Goal: Task Accomplishment & Management: Complete application form

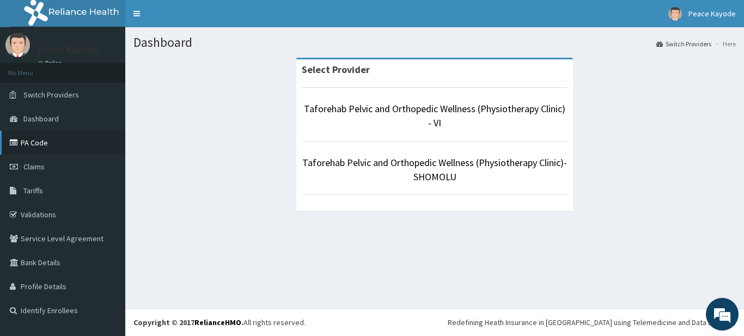
click at [36, 140] on link "PA Code" at bounding box center [62, 143] width 125 height 24
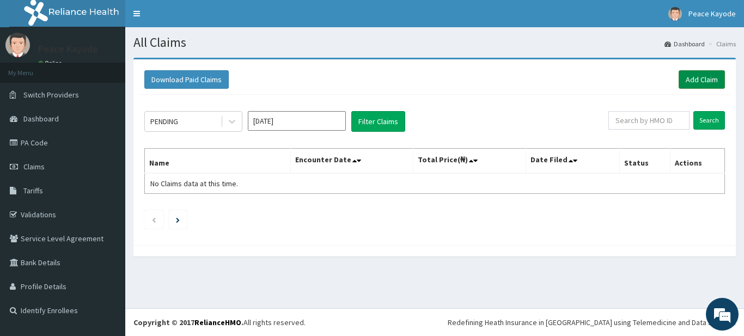
click at [697, 77] on link "Add Claim" at bounding box center [702, 79] width 46 height 19
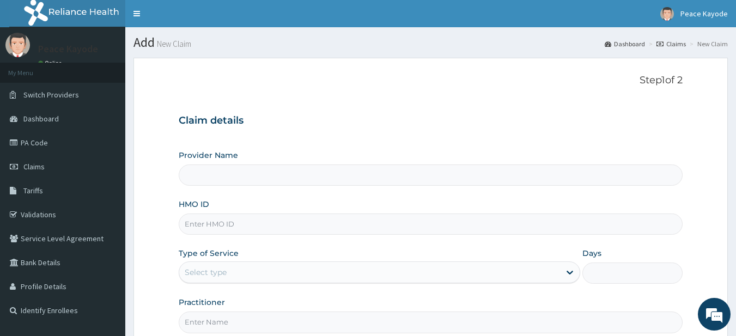
click at [372, 223] on input "HMO ID" at bounding box center [431, 224] width 505 height 21
type input "BU"
type input "Taforehab Pelvic and Orthopedic Wellness (Physiotherapy Clinic) - VI"
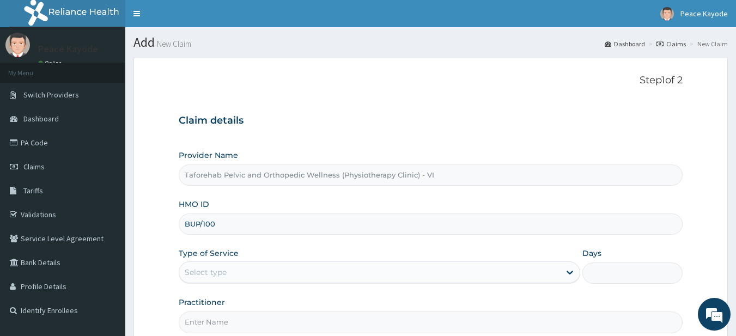
type input "BUP/10001/A"
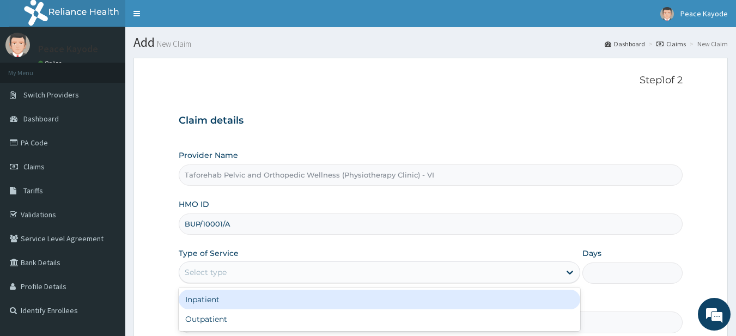
click at [284, 274] on div "Select type" at bounding box center [369, 272] width 381 height 17
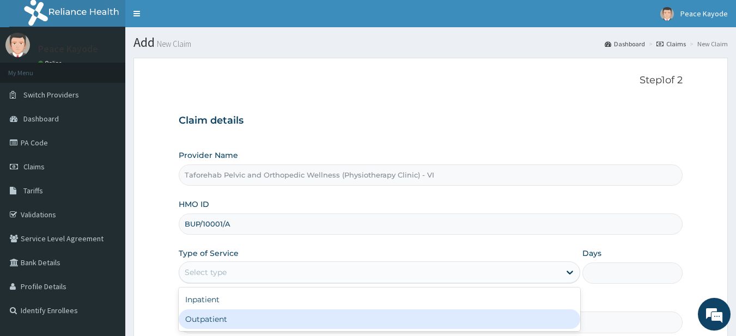
click at [256, 323] on div "Outpatient" at bounding box center [380, 320] width 402 height 20
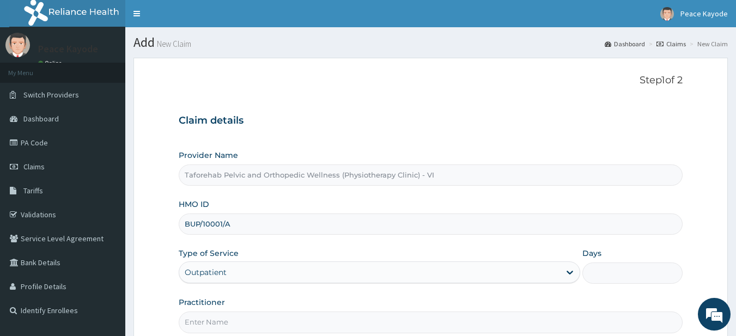
type input "1"
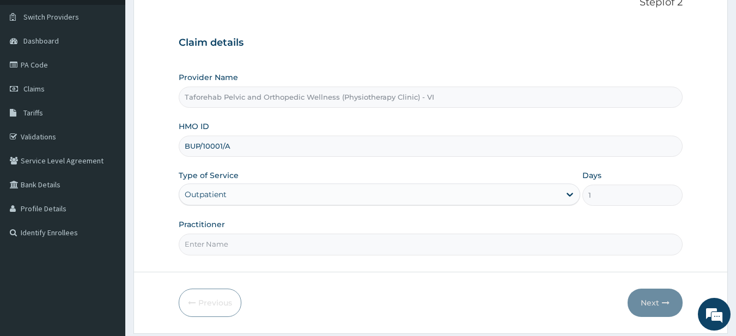
scroll to position [112, 0]
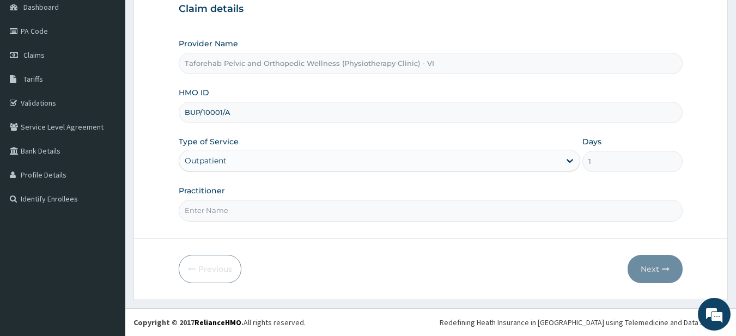
click at [458, 206] on input "Practitioner" at bounding box center [431, 210] width 505 height 21
type input "DR REMILEKUN"
click at [648, 265] on button "Next" at bounding box center [655, 269] width 55 height 28
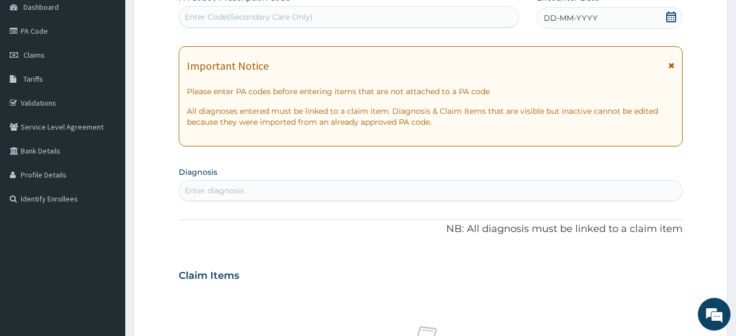
click at [417, 12] on div "Enter Code(Secondary Care Only)" at bounding box center [349, 16] width 340 height 17
paste input "PA/027829"
type input "PA/027829"
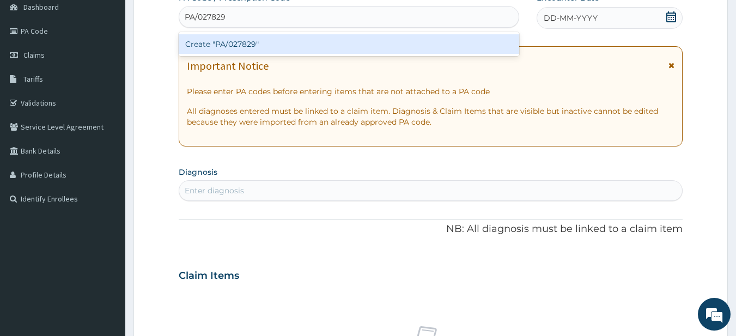
click at [413, 45] on div "Create "PA/027829"" at bounding box center [349, 44] width 341 height 20
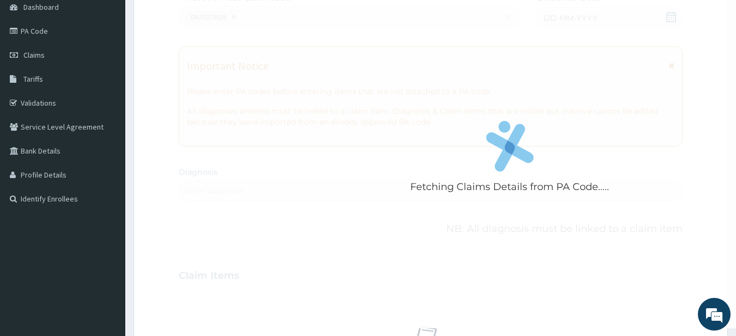
click at [413, 44] on div "Fetching Claims Details from PA Code....." at bounding box center [510, 160] width 663 height 336
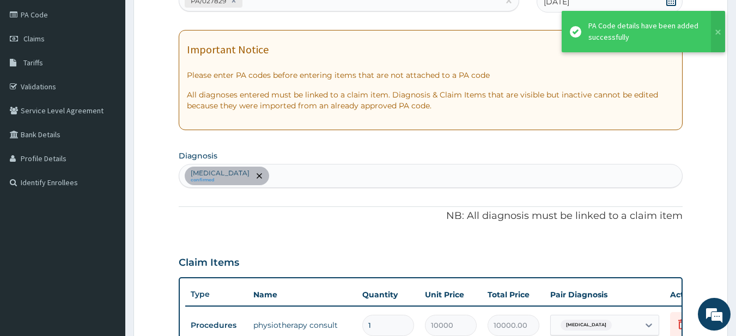
scroll to position [406, 0]
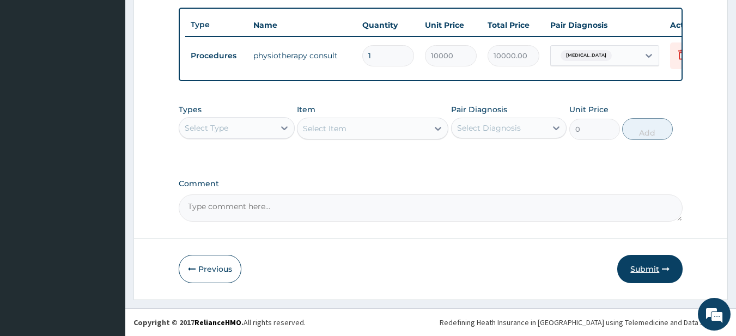
click at [640, 269] on button "Submit" at bounding box center [649, 269] width 65 height 28
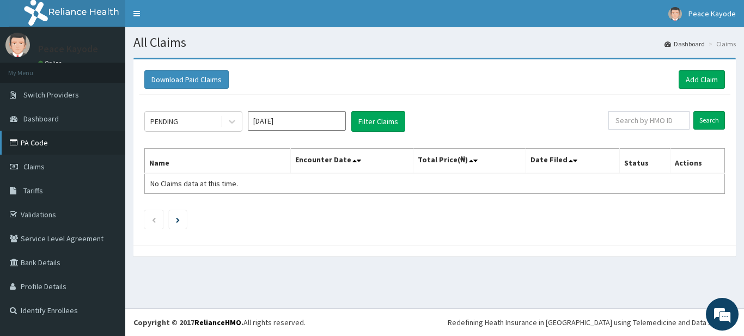
click at [58, 142] on link "PA Code" at bounding box center [62, 143] width 125 height 24
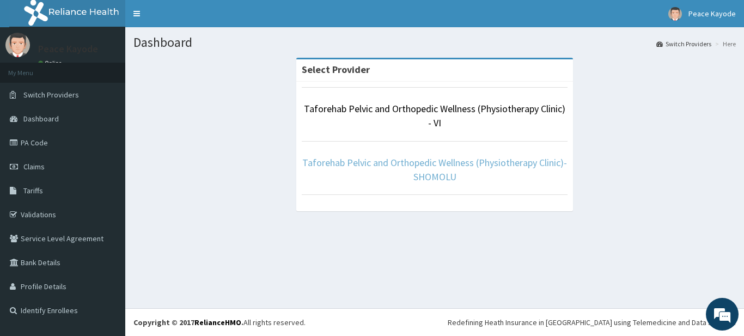
click at [428, 164] on link "Taforehab Pelvic and Orthopedic Wellness (Physiotherapy Clinic)- SHOMOLU" at bounding box center [434, 169] width 265 height 27
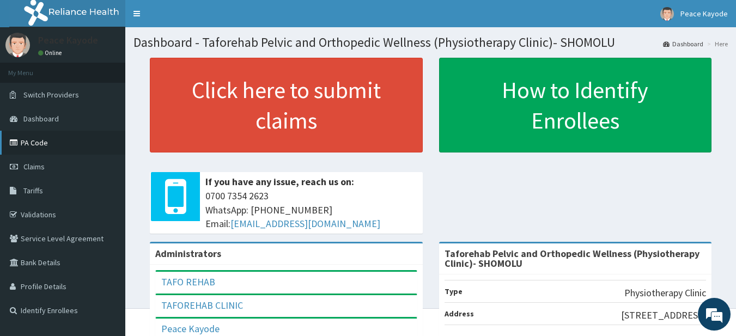
click at [35, 146] on link "PA Code" at bounding box center [62, 143] width 125 height 24
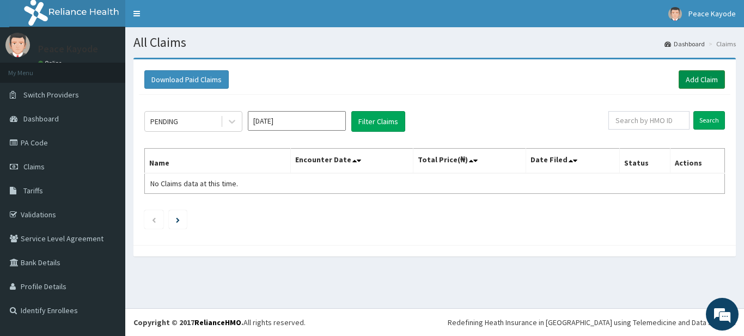
click at [708, 79] on link "Add Claim" at bounding box center [702, 79] width 46 height 19
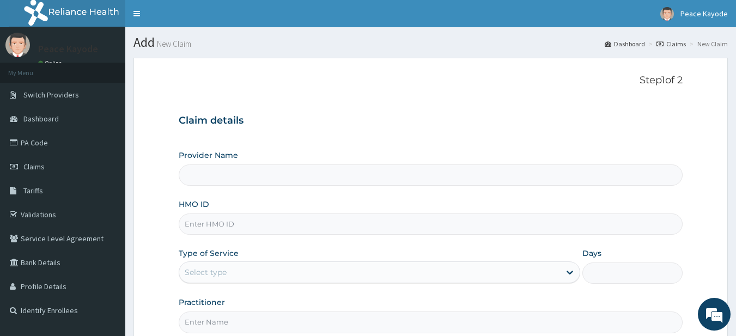
click at [385, 221] on input "HMO ID" at bounding box center [431, 224] width 505 height 21
type input "F"
type input "Taforehab Pelvic and Orthopedic Wellness (Physiotherapy Clinic)- SHOMOLU"
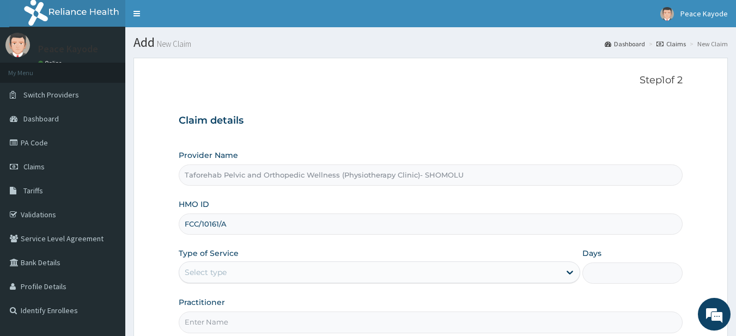
type input "FCC/10161/A"
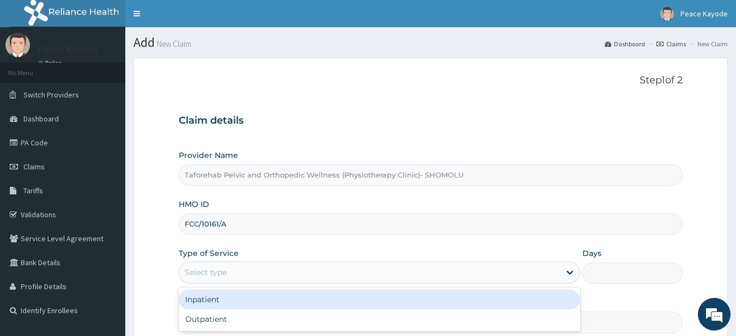
click at [332, 272] on div "Select type" at bounding box center [369, 272] width 381 height 17
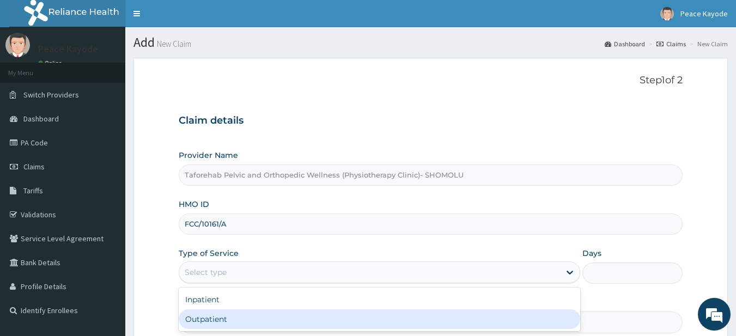
click at [290, 323] on div "Outpatient" at bounding box center [380, 320] width 402 height 20
type input "1"
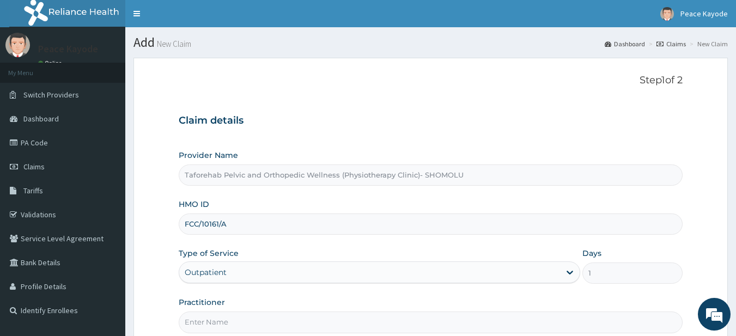
click at [275, 326] on input "Practitioner" at bounding box center [431, 322] width 505 height 21
type input "DR ANETOR"
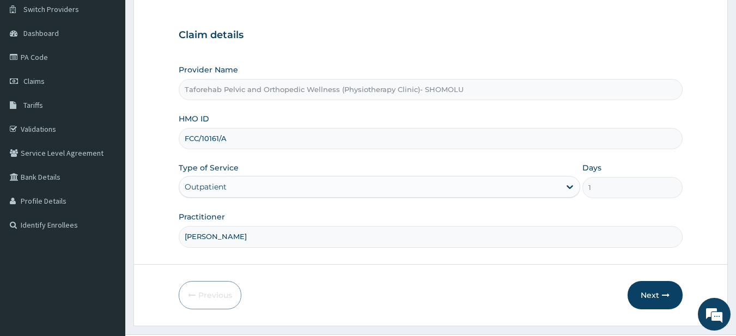
scroll to position [112, 0]
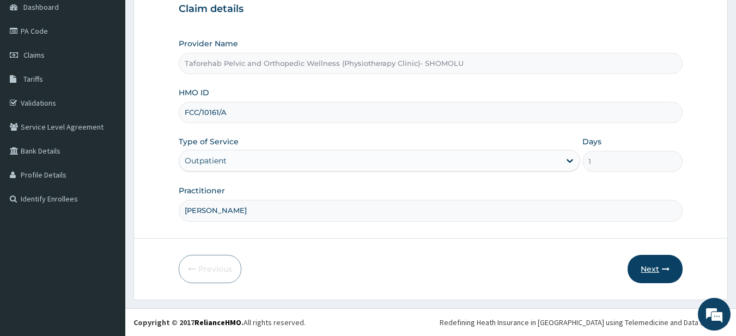
click at [646, 268] on button "Next" at bounding box center [655, 269] width 55 height 28
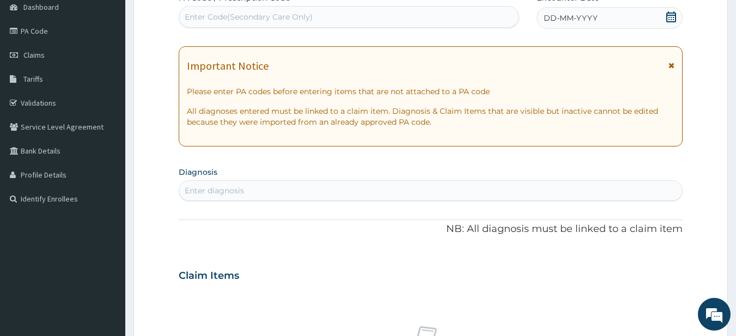
click at [472, 16] on div "Enter Code(Secondary Care Only)" at bounding box center [349, 16] width 340 height 17
paste input "PA/9F5D72"
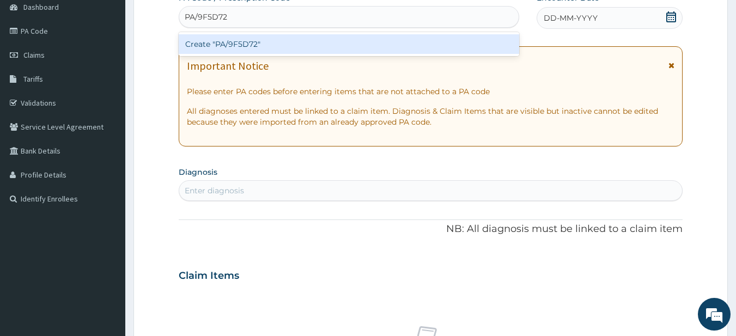
type input "PA/9F5D72"
click at [407, 42] on div "Create "PA/9F5D72"" at bounding box center [349, 44] width 341 height 20
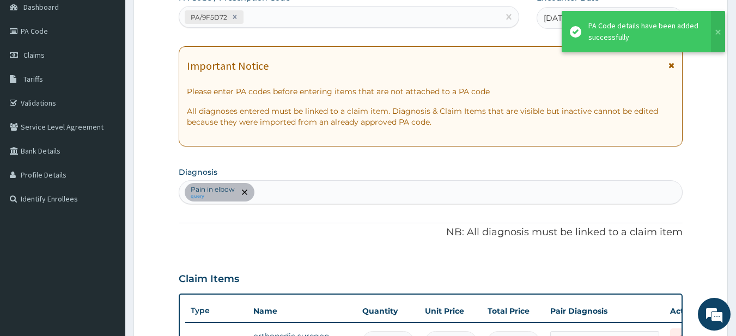
scroll to position [128, 0]
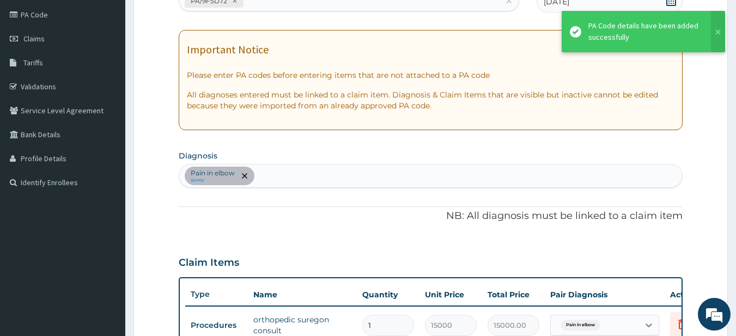
type input "0"
type input "0.00"
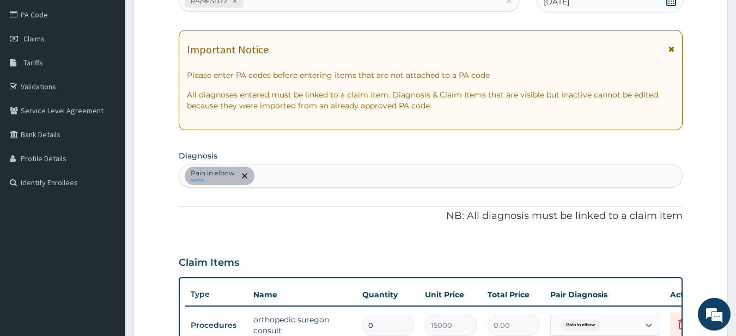
scroll to position [406, 0]
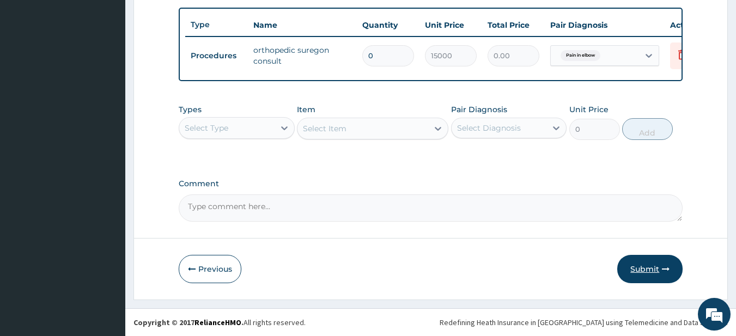
click at [643, 268] on button "Submit" at bounding box center [649, 269] width 65 height 28
click at [380, 48] on input "0" at bounding box center [388, 55] width 52 height 21
type input "1"
type input "15000.00"
type input "1"
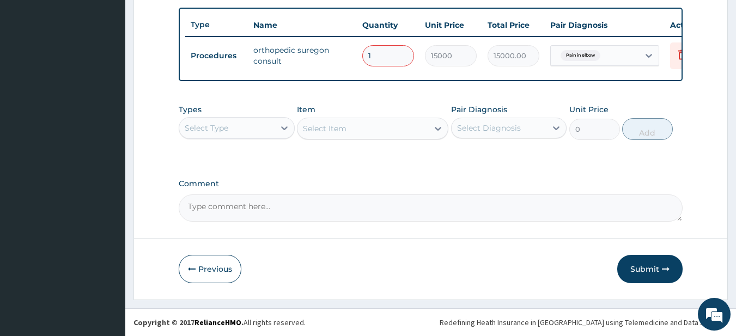
click at [432, 184] on label "Comment" at bounding box center [431, 183] width 505 height 9
click at [432, 195] on textarea "Comment" at bounding box center [431, 208] width 505 height 27
click at [645, 268] on button "Submit" at bounding box center [649, 269] width 65 height 28
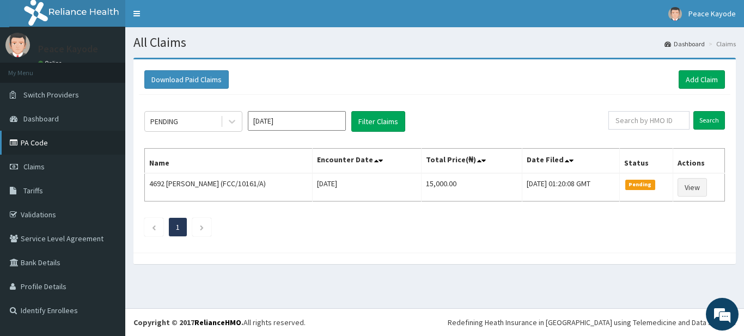
click at [47, 142] on link "PA Code" at bounding box center [62, 143] width 125 height 24
click at [690, 77] on link "Add Claim" at bounding box center [702, 79] width 46 height 19
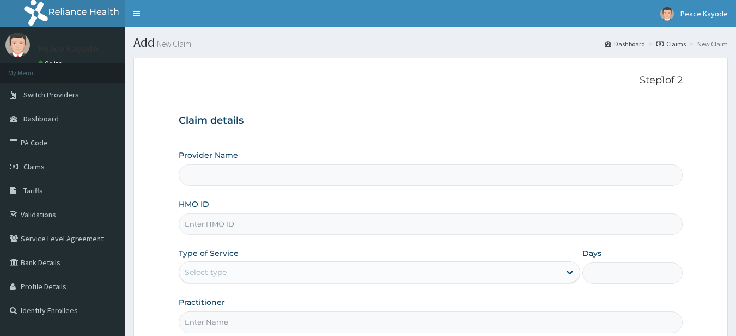
click at [319, 229] on input "HMO ID" at bounding box center [431, 224] width 505 height 21
type input "[PERSON_NAME]"
type input "Taforehab Pelvic and Orthopedic Wellness (Physiotherapy Clinic)- SHOMOLU"
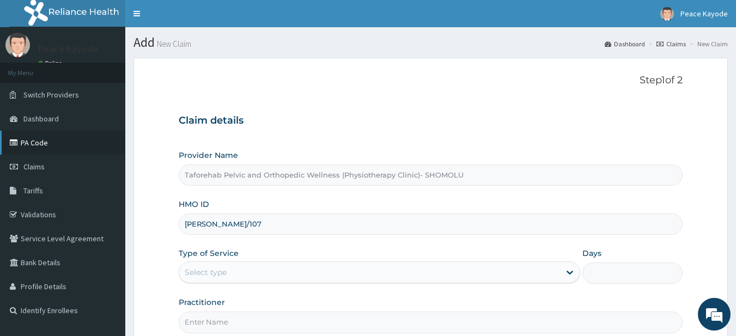
type input "[PERSON_NAME]/107"
click at [44, 137] on link "PA Code" at bounding box center [62, 143] width 125 height 24
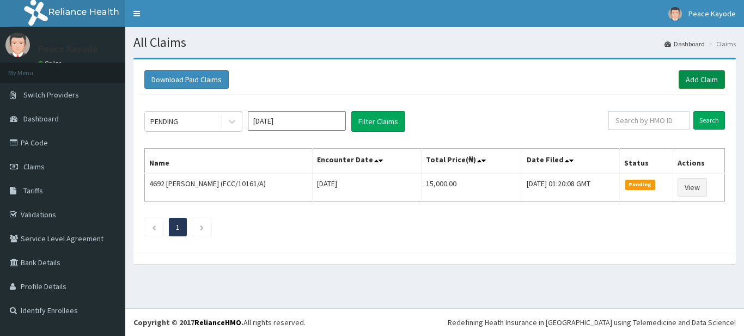
click at [690, 76] on link "Add Claim" at bounding box center [702, 79] width 46 height 19
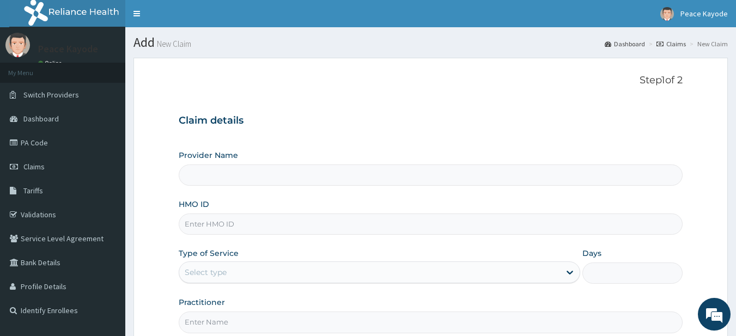
click at [370, 226] on input "HMO ID" at bounding box center [431, 224] width 505 height 21
type input "E"
type input "Taforehab Pelvic and Orthopedic Wellness (Physiotherapy Clinic)- SHOMOLU"
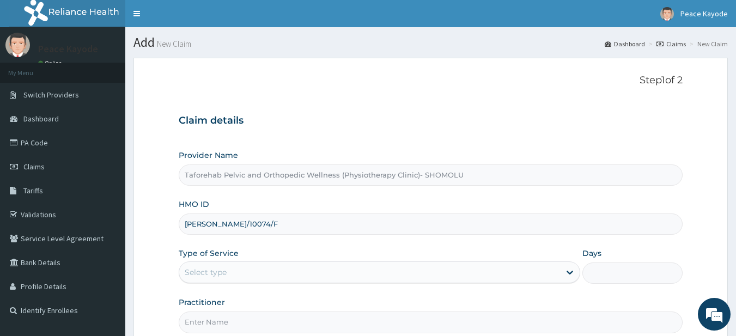
type input "[PERSON_NAME]/10074/F"
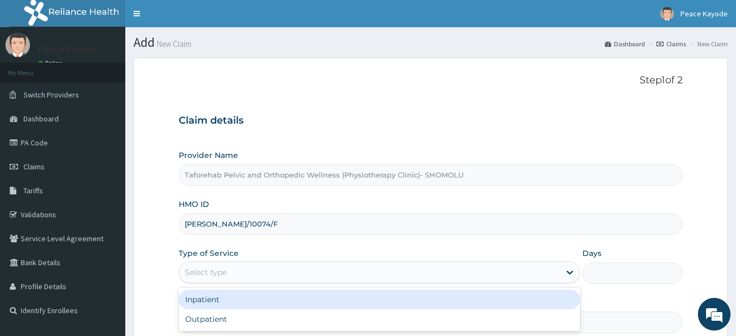
click at [293, 279] on div "Select type" at bounding box center [369, 272] width 381 height 17
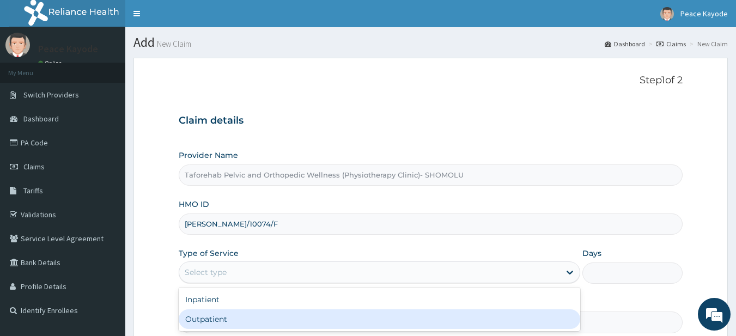
click at [263, 324] on div "Outpatient" at bounding box center [380, 320] width 402 height 20
type input "1"
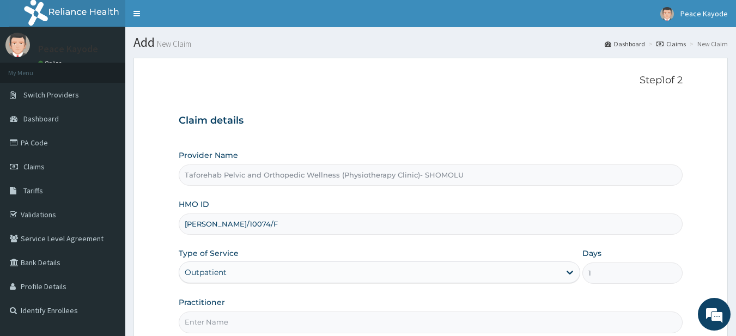
click at [256, 322] on input "Practitioner" at bounding box center [431, 322] width 505 height 21
type input "[PERSON_NAME]"
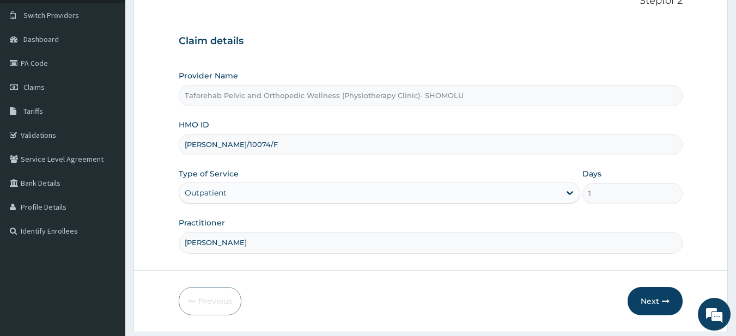
scroll to position [112, 0]
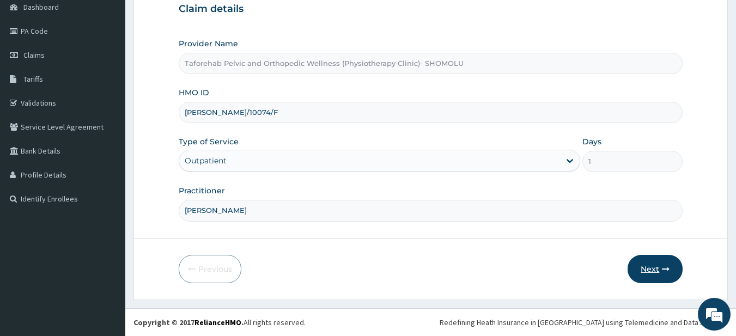
click at [654, 269] on button "Next" at bounding box center [655, 269] width 55 height 28
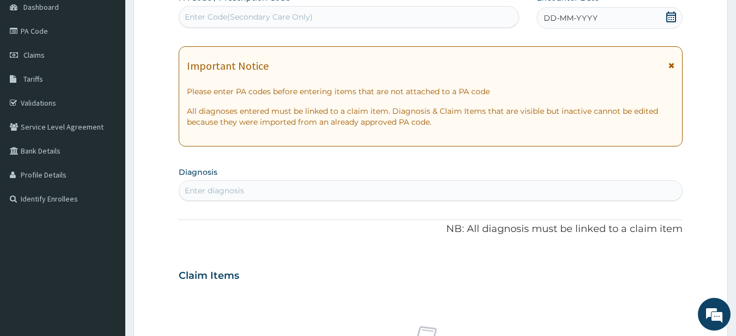
click at [379, 8] on div "Enter Code(Secondary Care Only)" at bounding box center [349, 17] width 341 height 22
paste input "PA/1D7563"
type input "PA/1D7563"
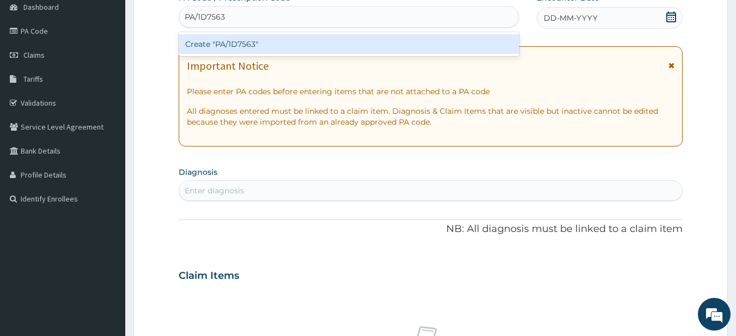
click at [349, 41] on div "Create "PA/1D7563"" at bounding box center [349, 44] width 341 height 20
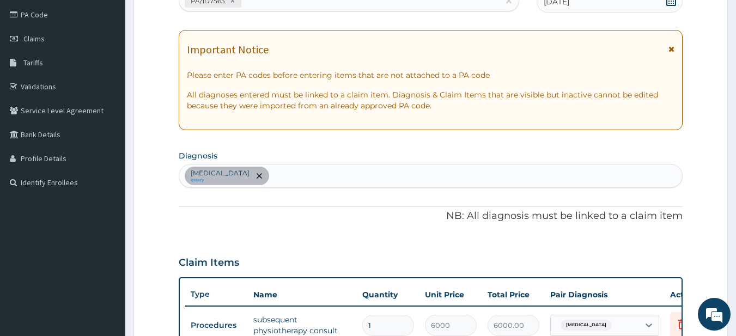
scroll to position [406, 0]
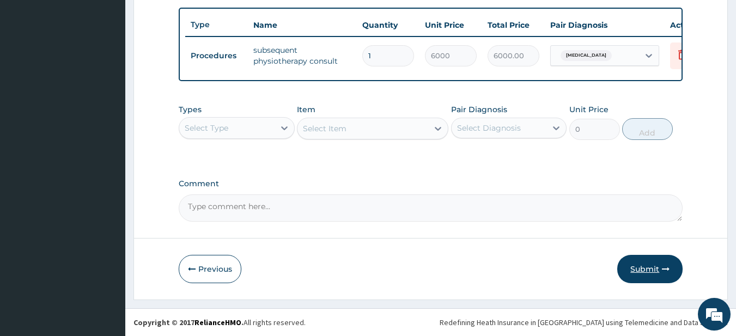
click at [645, 267] on button "Submit" at bounding box center [649, 269] width 65 height 28
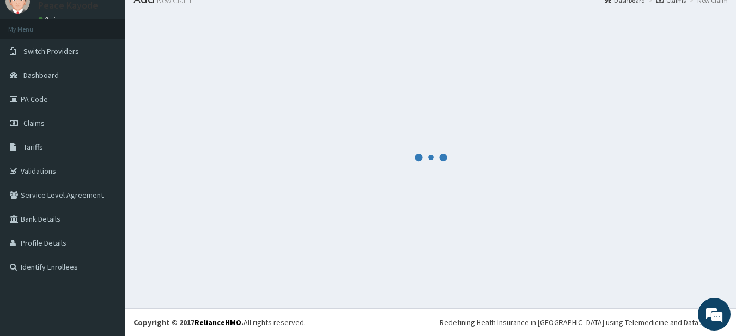
scroll to position [44, 0]
click at [38, 100] on link "PA Code" at bounding box center [62, 99] width 125 height 24
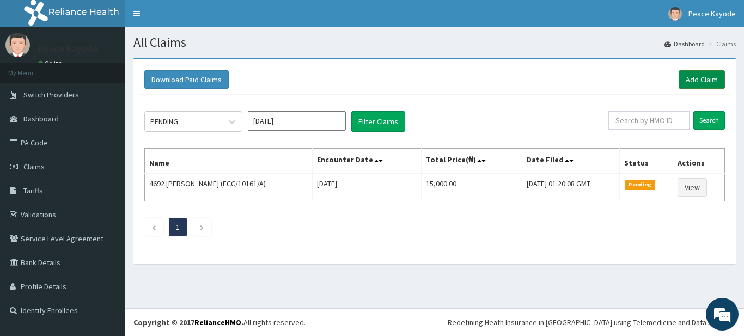
click at [700, 76] on link "Add Claim" at bounding box center [702, 79] width 46 height 19
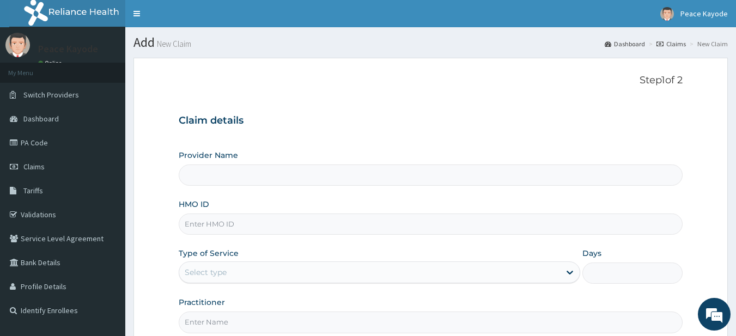
click at [348, 232] on input "HMO ID" at bounding box center [431, 224] width 505 height 21
type input "Taforehab Pelvic and Orthopedic Wellness (Physiotherapy Clinic)- SHOMOLU"
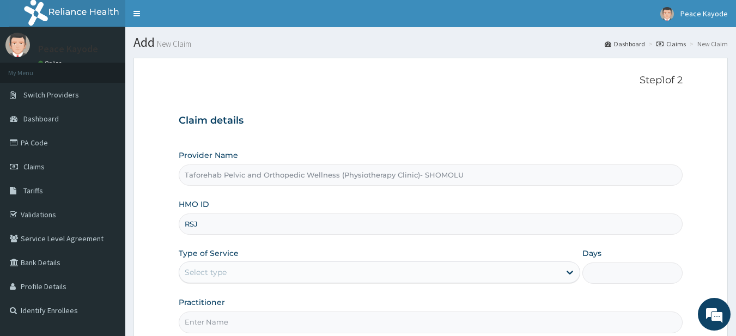
type input "RSJ/10005/A"
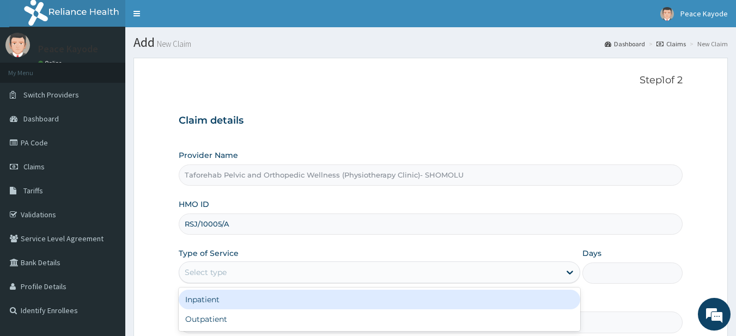
click at [270, 271] on div "Select type" at bounding box center [369, 272] width 381 height 17
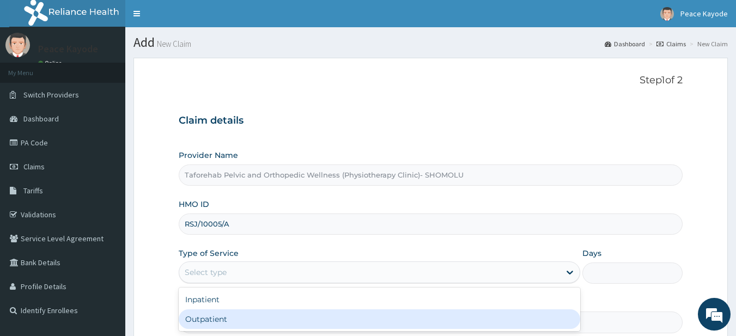
click at [252, 322] on div "Outpatient" at bounding box center [380, 320] width 402 height 20
type input "1"
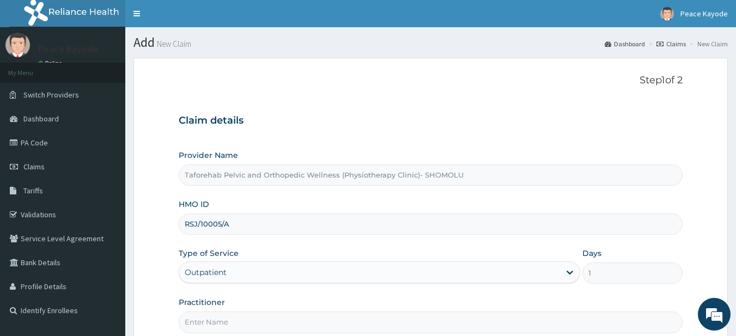
scroll to position [112, 0]
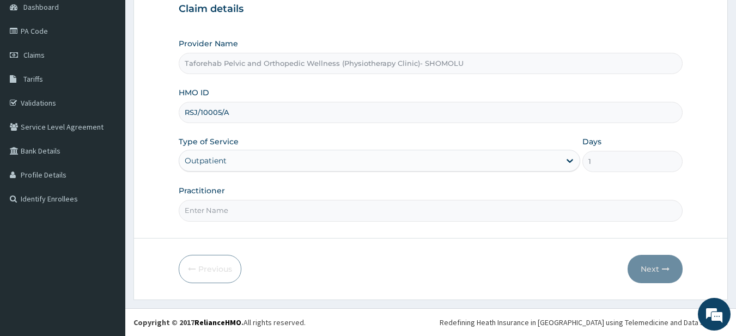
click at [323, 209] on input "Practitioner" at bounding box center [431, 210] width 505 height 21
click at [317, 14] on h3 "Claim details" at bounding box center [431, 9] width 505 height 12
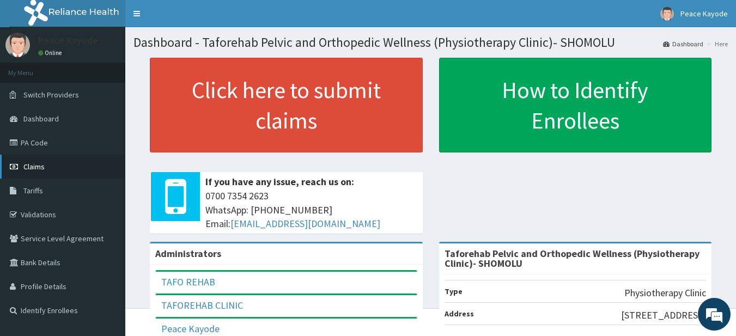
click at [43, 167] on span "Claims" at bounding box center [33, 167] width 21 height 10
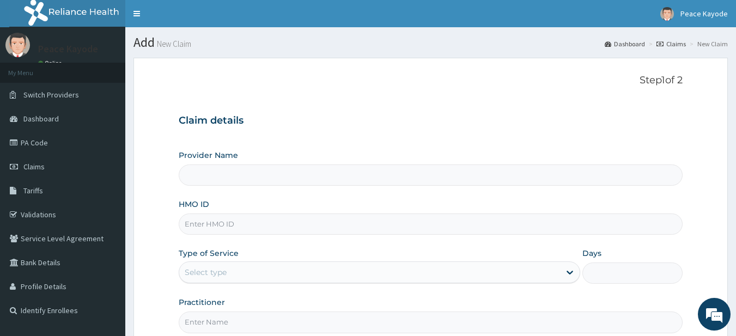
click at [271, 229] on input "HMO ID" at bounding box center [431, 224] width 505 height 21
type input "Taforehab Pelvic and Orthopedic Wellness (Physiotherapy Clinic)- SHOMOLU"
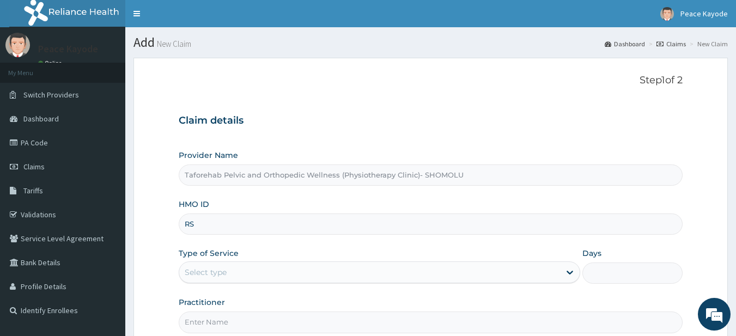
type input "RSJ/10005/A"
click at [242, 274] on div "Select type" at bounding box center [369, 272] width 381 height 17
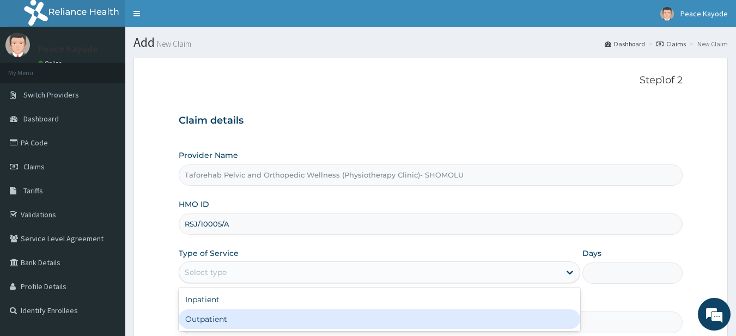
click at [226, 324] on div "Outpatient" at bounding box center [380, 320] width 402 height 20
type input "1"
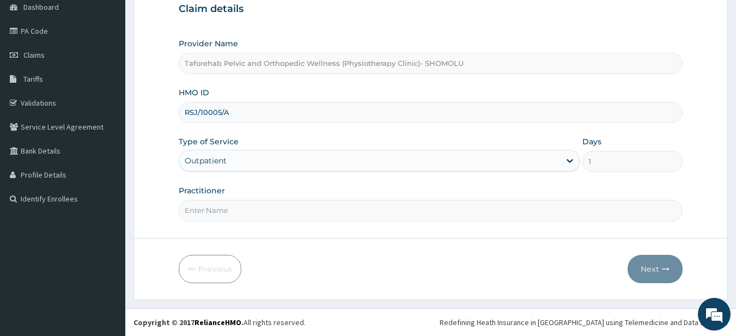
click at [511, 218] on input "Practitioner" at bounding box center [431, 210] width 505 height 21
type input "[PERSON_NAME]"
click at [650, 270] on button "Next" at bounding box center [655, 269] width 55 height 28
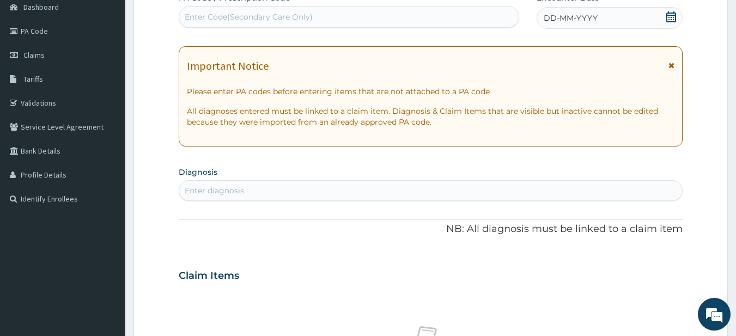
click at [490, 18] on div "Enter Code(Secondary Care Only)" at bounding box center [349, 16] width 340 height 17
paste input "PA/A1F4FA"
type input "PA/A1F4FA"
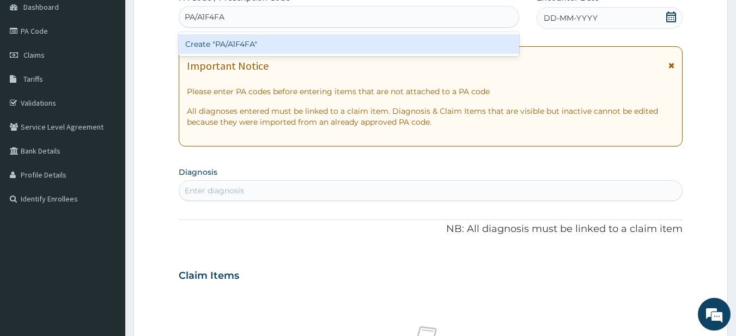
click at [443, 49] on div "Create "PA/A1F4FA"" at bounding box center [349, 44] width 341 height 20
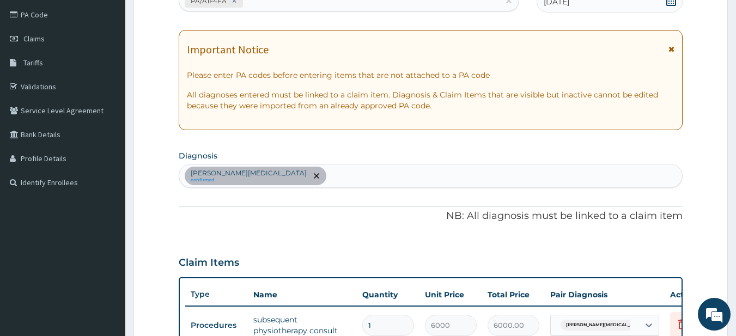
scroll to position [406, 0]
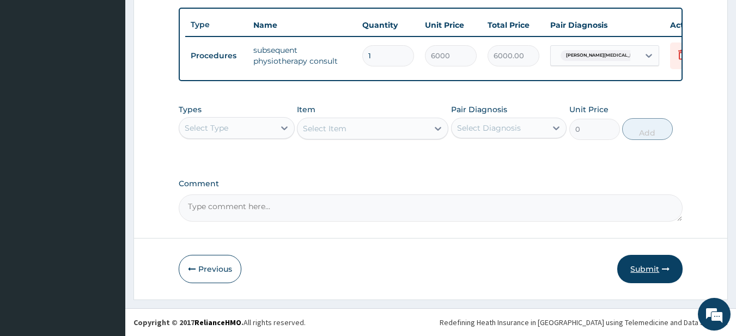
click at [650, 266] on button "Submit" at bounding box center [649, 269] width 65 height 28
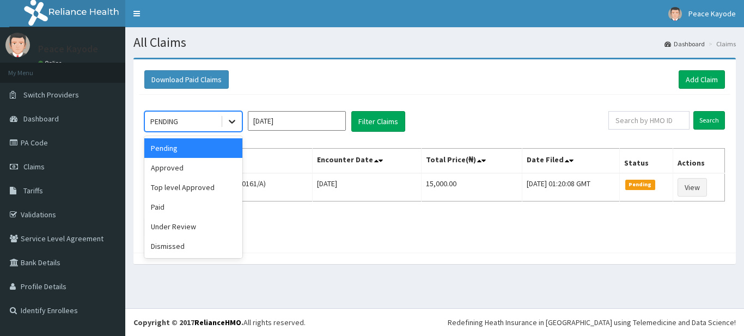
click at [227, 123] on icon at bounding box center [232, 121] width 11 height 11
click at [185, 228] on div "Under Review" at bounding box center [193, 227] width 98 height 20
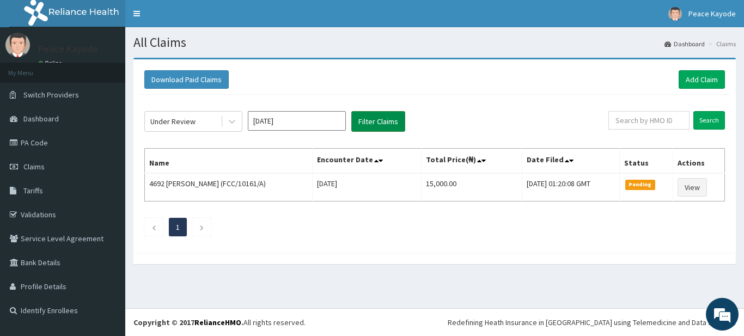
click at [379, 119] on button "Filter Claims" at bounding box center [378, 121] width 54 height 21
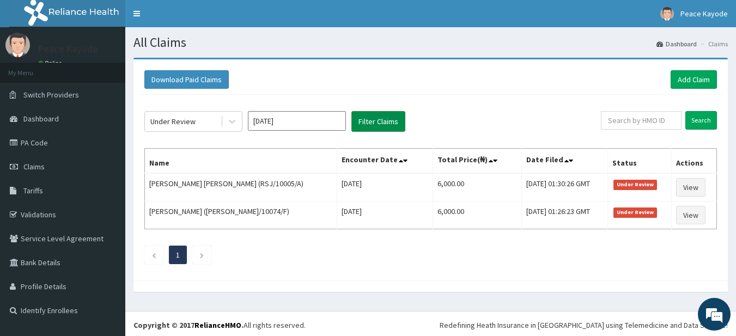
click at [379, 119] on button "Filter Claims" at bounding box center [378, 121] width 54 height 21
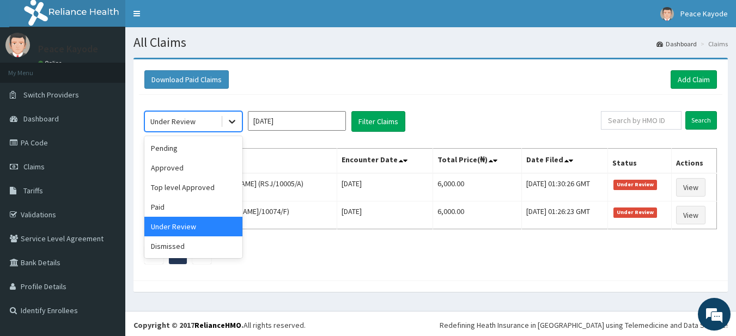
click at [231, 125] on icon at bounding box center [232, 121] width 11 height 11
click at [174, 205] on div "Paid" at bounding box center [193, 207] width 98 height 20
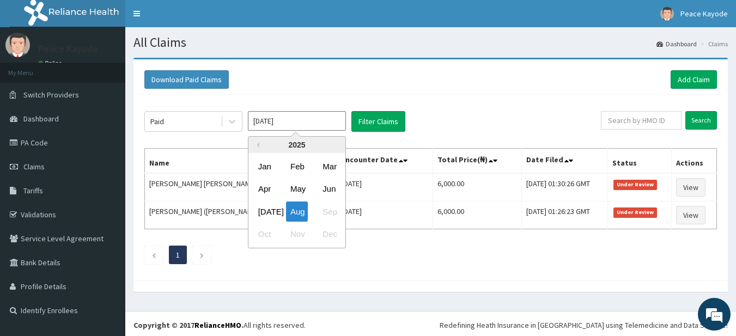
click at [340, 129] on input "Aug 2025" at bounding box center [297, 121] width 98 height 20
click at [263, 209] on div "Jul" at bounding box center [265, 212] width 22 height 20
type input "Jul 2025"
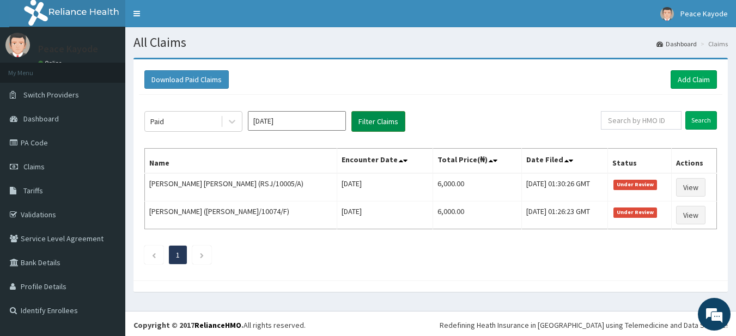
click at [373, 119] on button "Filter Claims" at bounding box center [378, 121] width 54 height 21
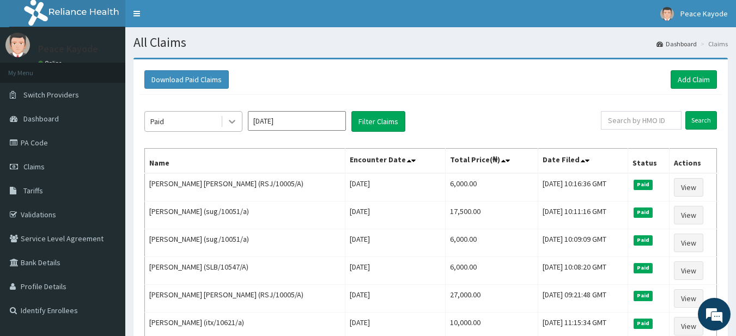
click at [231, 123] on icon at bounding box center [232, 121] width 11 height 11
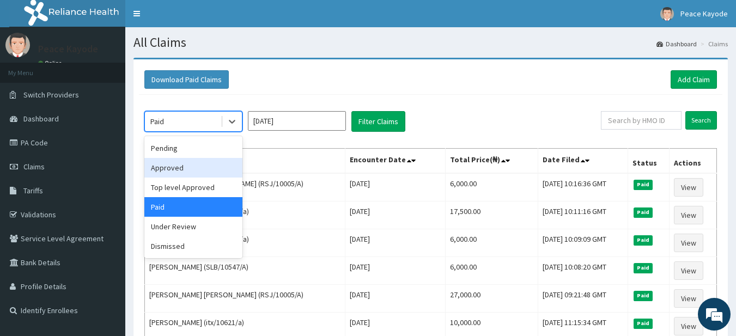
click at [191, 168] on div "Approved" at bounding box center [193, 168] width 98 height 20
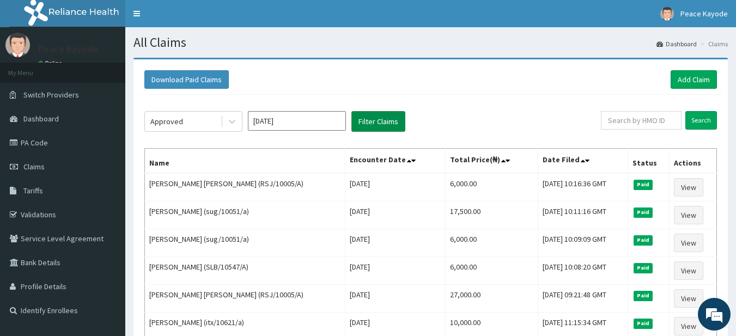
click at [372, 118] on button "Filter Claims" at bounding box center [378, 121] width 54 height 21
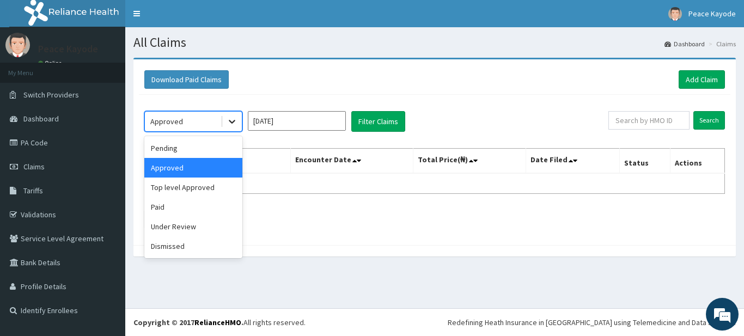
click at [231, 124] on icon at bounding box center [232, 121] width 11 height 11
click at [202, 188] on div "Top level Approved" at bounding box center [193, 188] width 98 height 20
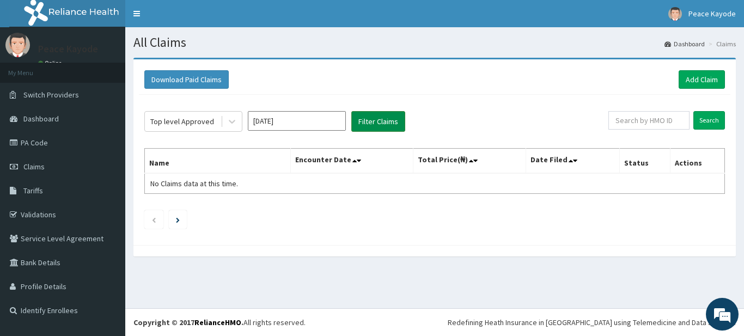
click at [368, 122] on button "Filter Claims" at bounding box center [378, 121] width 54 height 21
click at [372, 120] on button "Filter Claims" at bounding box center [378, 121] width 54 height 21
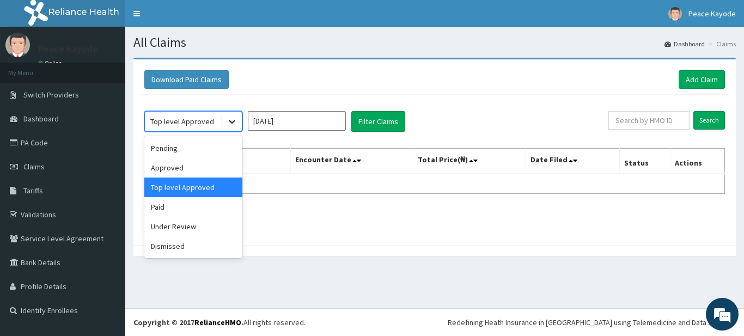
click at [234, 123] on icon at bounding box center [232, 121] width 11 height 11
click at [185, 168] on div "Approved" at bounding box center [193, 168] width 98 height 20
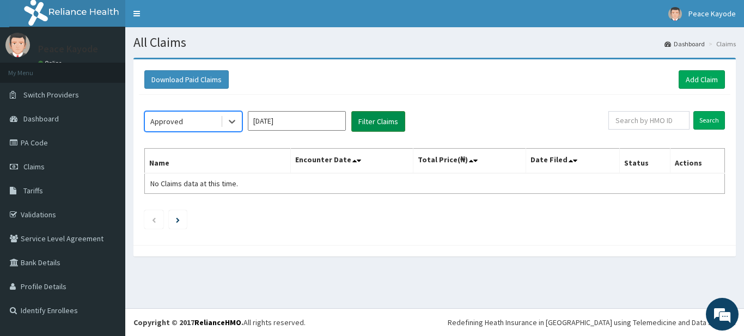
click at [389, 120] on button "Filter Claims" at bounding box center [378, 121] width 54 height 21
click at [232, 122] on icon at bounding box center [232, 121] width 11 height 11
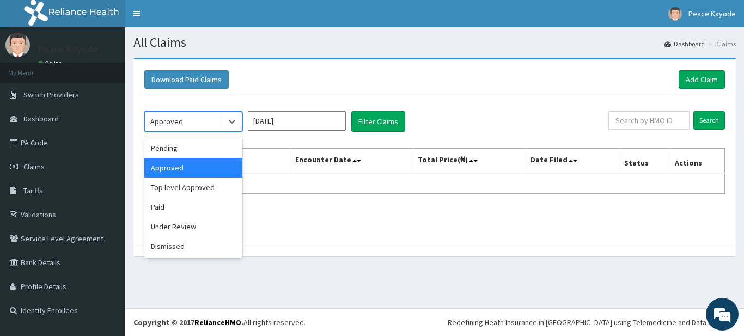
click at [197, 202] on div "Paid" at bounding box center [193, 207] width 98 height 20
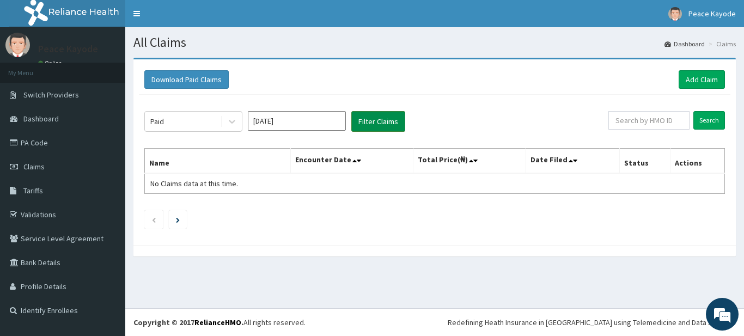
click at [369, 118] on button "Filter Claims" at bounding box center [378, 121] width 54 height 21
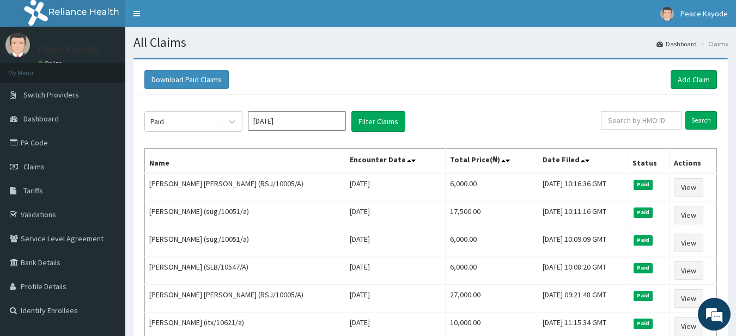
click at [581, 160] on span at bounding box center [588, 160] width 15 height 15
click at [585, 160] on icon at bounding box center [587, 161] width 4 height 8
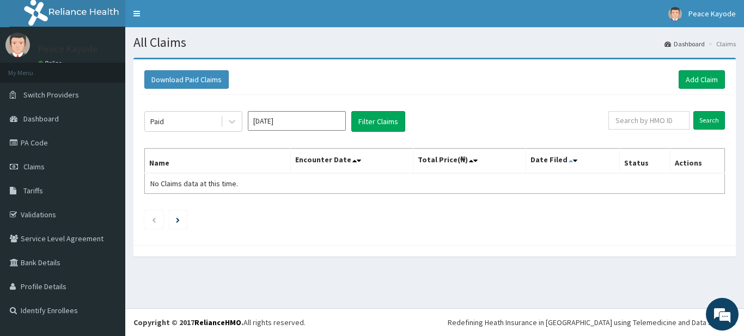
click at [571, 162] on icon at bounding box center [571, 161] width 4 height 8
click at [371, 123] on button "Filter Claims" at bounding box center [378, 121] width 54 height 21
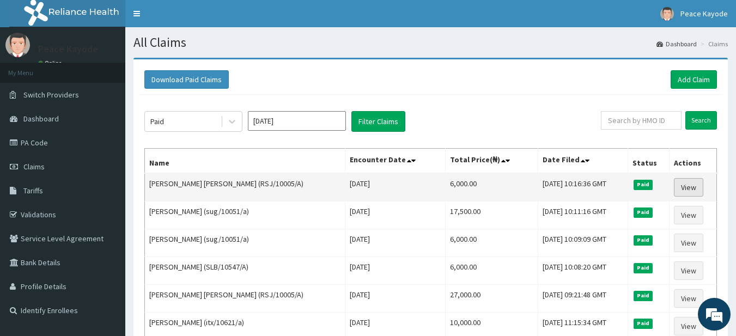
click at [693, 190] on link "View" at bounding box center [688, 187] width 29 height 19
